Goal: Task Accomplishment & Management: Use online tool/utility

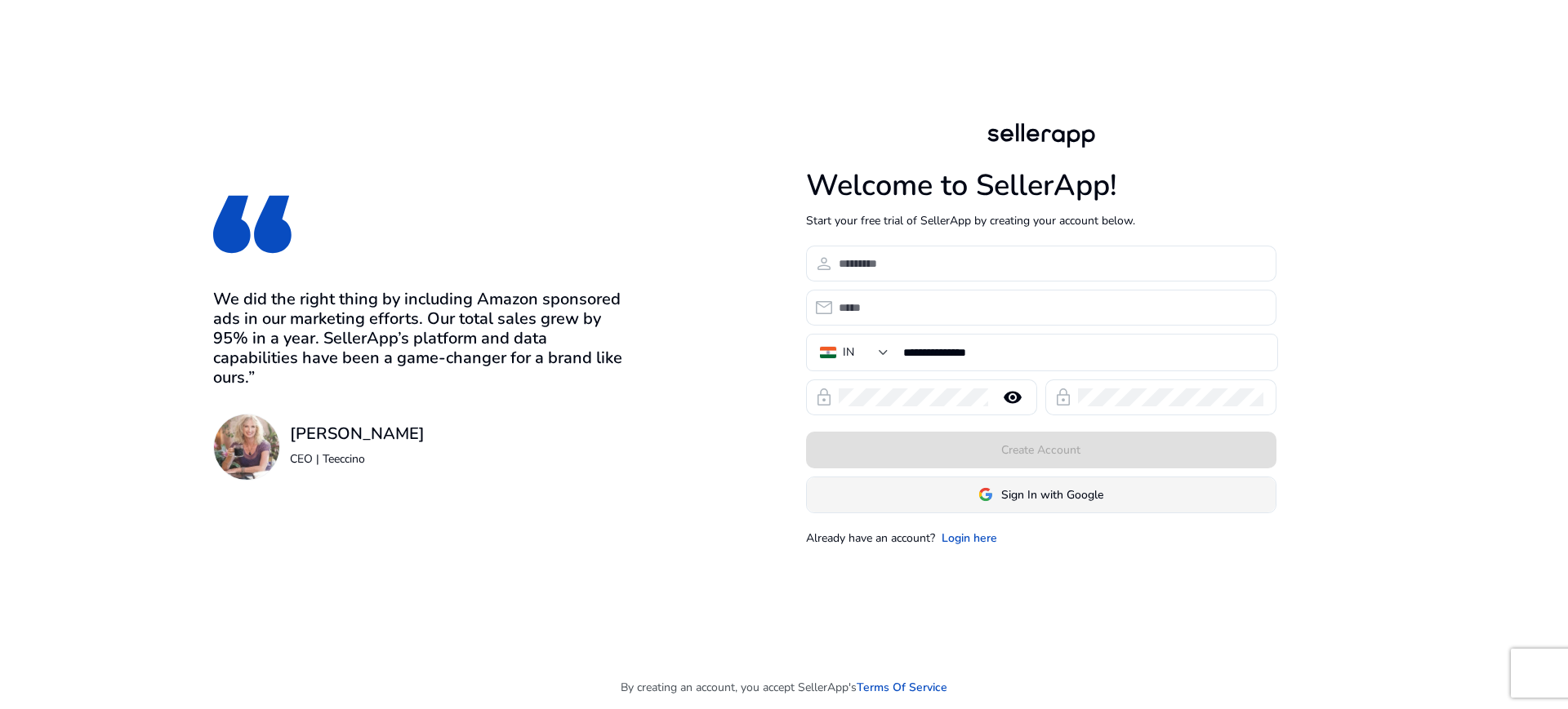
click at [994, 506] on span at bounding box center [1041, 494] width 469 height 39
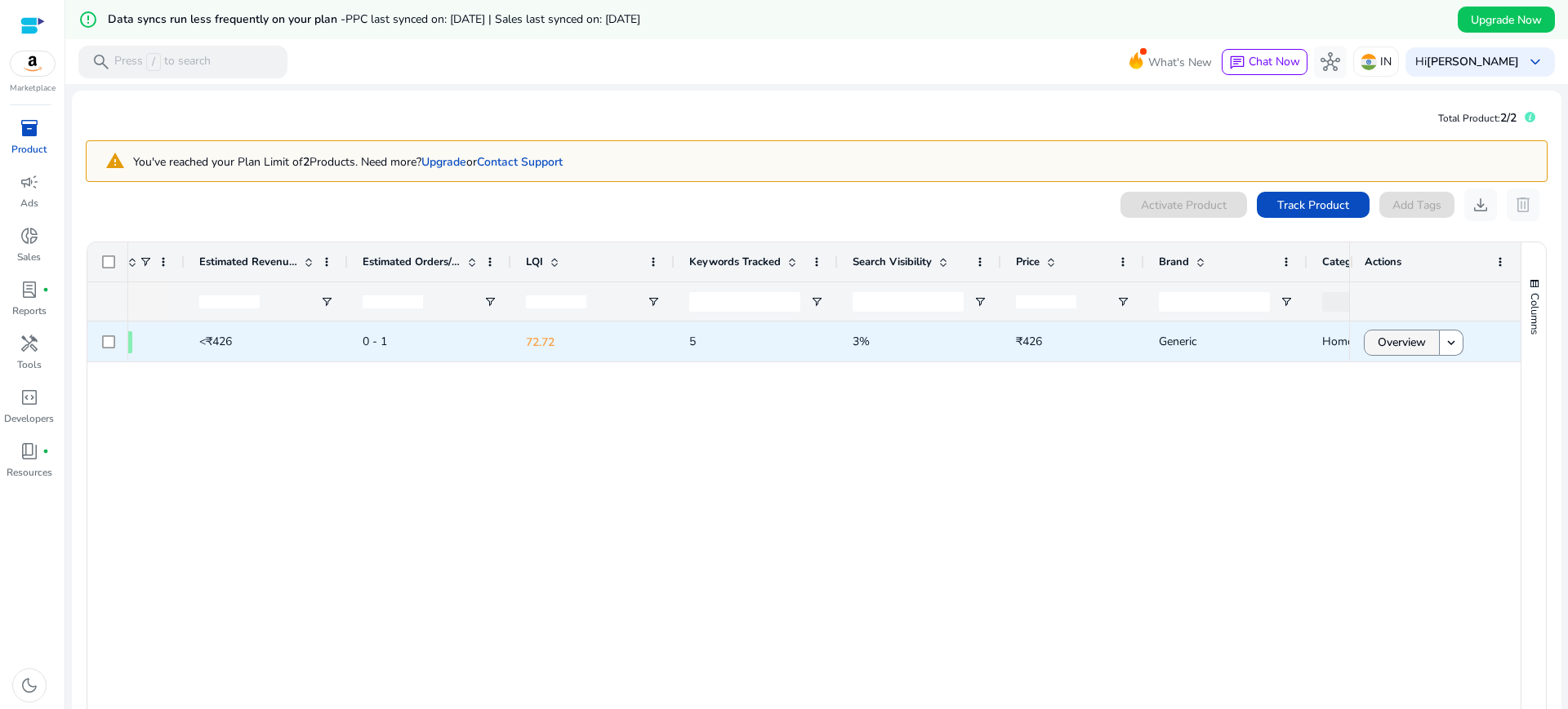
click at [1397, 341] on span "Overview" at bounding box center [1402, 342] width 48 height 33
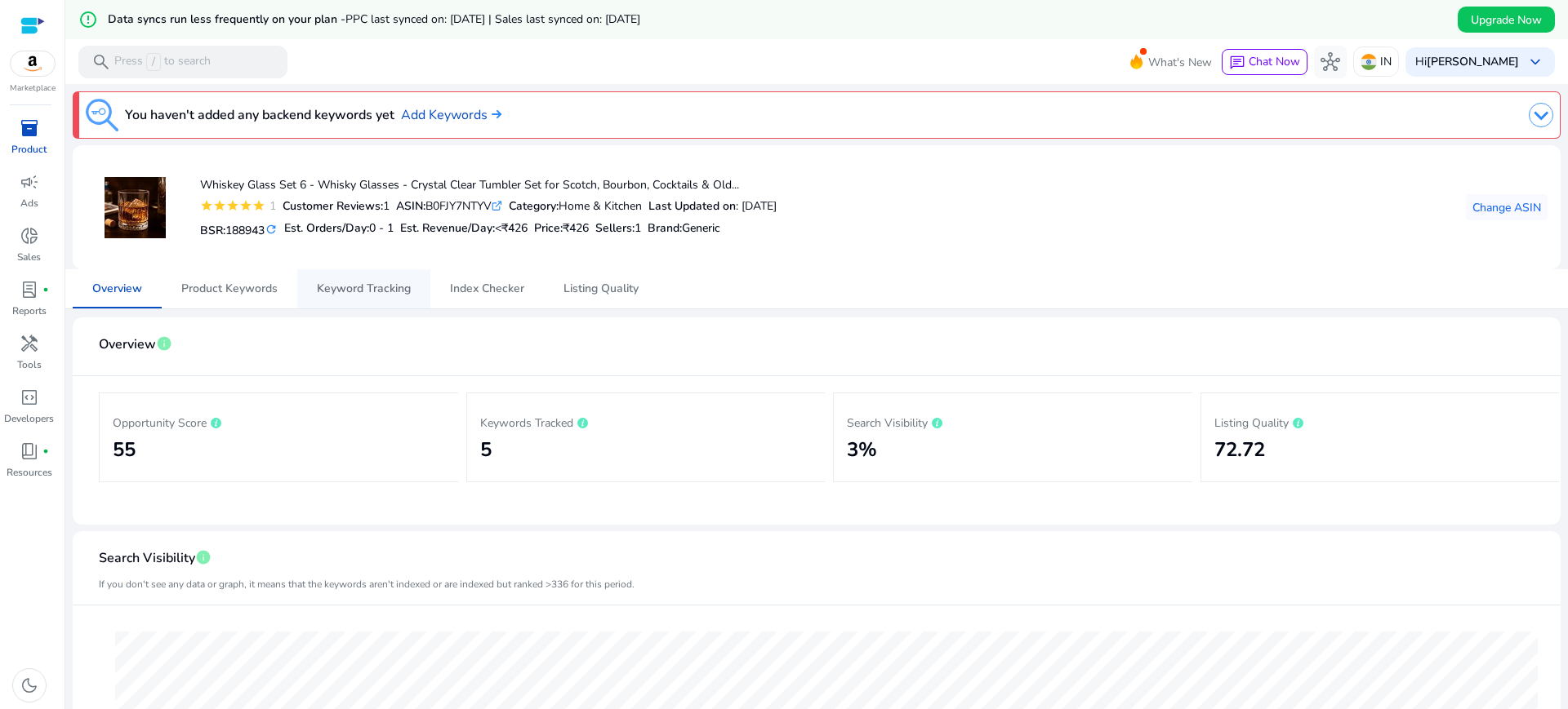
click at [357, 283] on span "Keyword Tracking" at bounding box center [363, 288] width 94 height 11
